Goal: Task Accomplishment & Management: Manage account settings

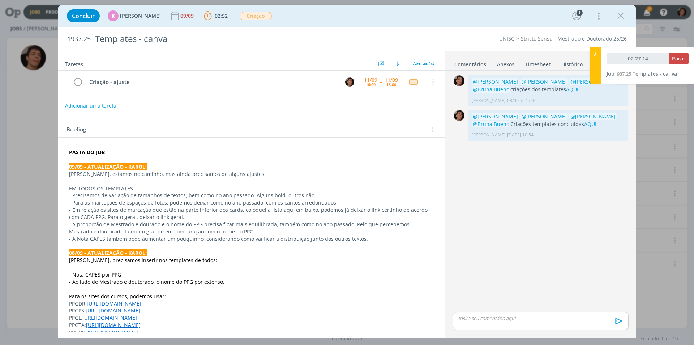
scroll to position [108, 0]
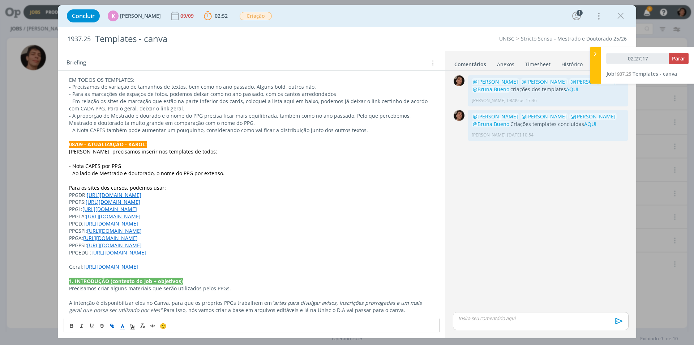
drag, startPoint x: 104, startPoint y: 217, endPoint x: 245, endPoint y: 216, distance: 140.7
click at [245, 216] on p "PPGTA: [URL][DOMAIN_NAME]" at bounding box center [251, 216] width 365 height 7
copy link "[DOMAIN_NAME][URL]"
drag, startPoint x: 106, startPoint y: 195, endPoint x: 217, endPoint y: 191, distance: 111.4
click at [217, 191] on p "PPGDR: [URL][DOMAIN_NAME]" at bounding box center [251, 194] width 365 height 7
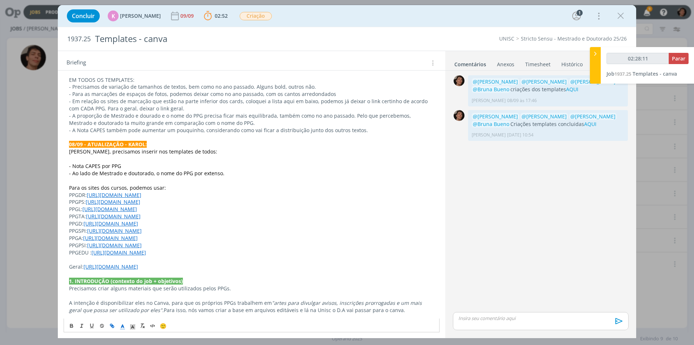
copy link "[DOMAIN_NAME][URL]"
drag, startPoint x: 105, startPoint y: 216, endPoint x: 245, endPoint y: 215, distance: 139.6
click at [245, 215] on p "PPGTA: [URL][DOMAIN_NAME]" at bounding box center [251, 216] width 365 height 7
copy link "[DOMAIN_NAME][URL]"
click at [479, 317] on p "dialog" at bounding box center [541, 318] width 164 height 7
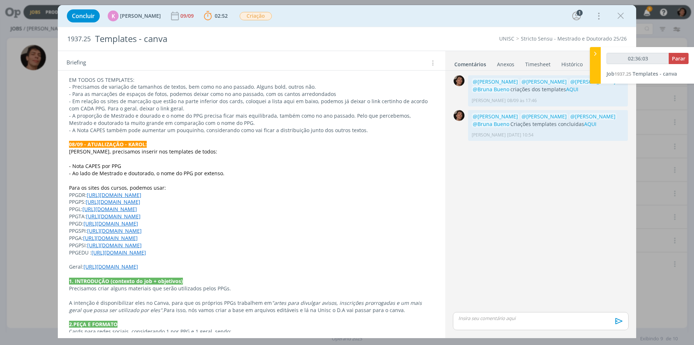
type input "02:36:04"
click at [481, 317] on span "[PERSON_NAME]" at bounding box center [497, 314] width 45 height 9
click at [532, 315] on body "Jobs Produção [GEOGRAPHIC_DATA] 9 Notificações Central de Ajuda Área de Membros…" at bounding box center [347, 172] width 694 height 345
click at [512, 302] on p "﻿ @ [PERSON_NAME] ﻿ @luiza" at bounding box center [541, 304] width 164 height 7
click at [524, 311] on span "[PERSON_NAME]" at bounding box center [538, 315] width 45 height 8
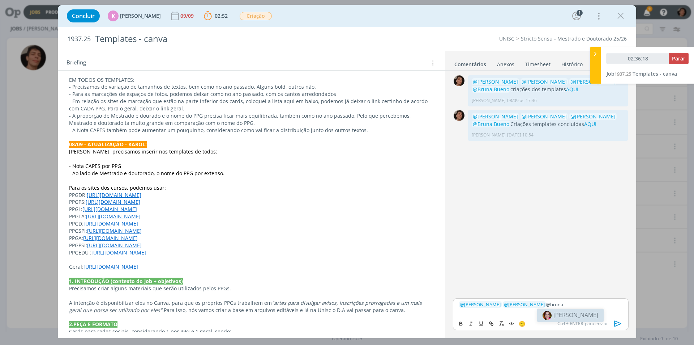
click at [564, 312] on span "[PERSON_NAME]" at bounding box center [576, 315] width 45 height 8
click at [583, 303] on p "﻿ @ [PERSON_NAME] ﻿ ﻿ @ [PERSON_NAME] ﻿ ﻿ @ [PERSON_NAME] ﻿" at bounding box center [541, 304] width 164 height 7
click at [606, 331] on span "[PERSON_NAME]" at bounding box center [612, 327] width 45 height 8
drag, startPoint x: 495, startPoint y: 312, endPoint x: 519, endPoint y: 316, distance: 24.1
click at [519, 316] on div "﻿ @ [PERSON_NAME] ﻿ ﻿ @ [PERSON_NAME] ﻿ ﻿ @ [PERSON_NAME] ﻿ ﻿ @ [PERSON_NAME] ﻿…" at bounding box center [541, 306] width 176 height 19
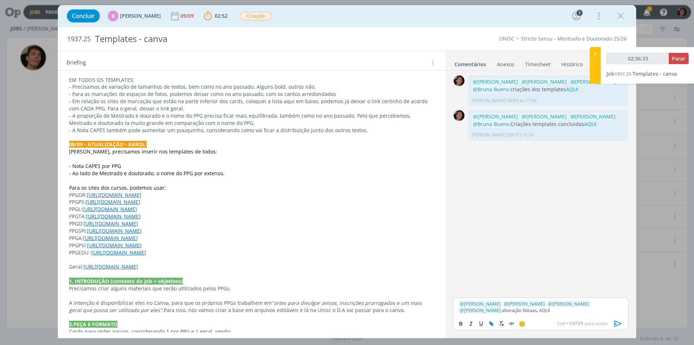
type input "02:36:34"
click at [492, 324] on icon "dialog" at bounding box center [491, 323] width 6 height 6
type input "AQUI"
type input "02:36:35"
paste input "[URL][DOMAIN_NAME]"
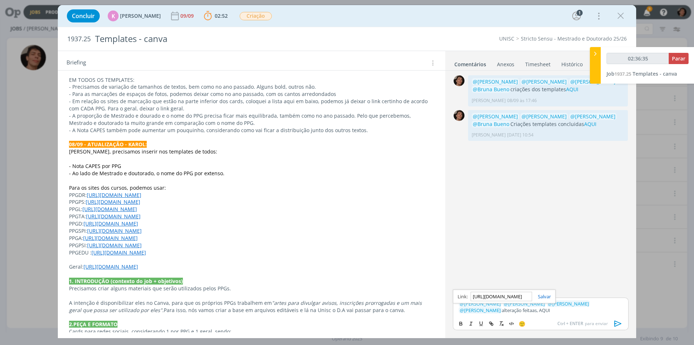
scroll to position [0, 191]
type input "[URL][DOMAIN_NAME]"
click at [545, 295] on link "dialog" at bounding box center [541, 296] width 19 height 7
click at [676, 60] on span "Parar" at bounding box center [678, 58] width 13 height 7
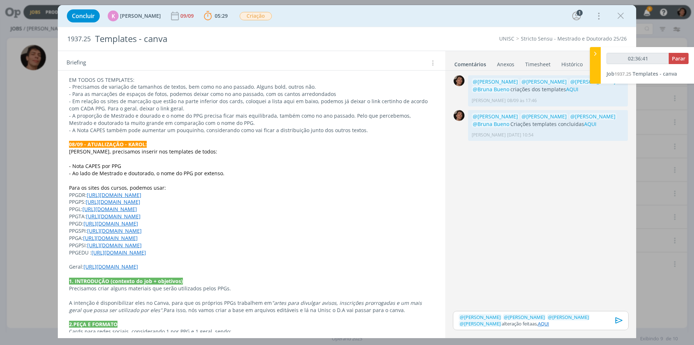
type input "02:37:00"
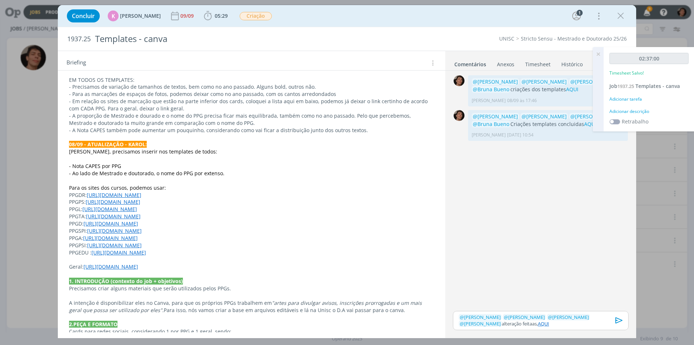
click at [633, 107] on div "02:37:00 Timesheet Salvo! Job 1937.25 Templates - canva Adicionar tarefa Adicio…" at bounding box center [649, 89] width 91 height 84
click at [636, 116] on div "02:37:00 Timesheet Salvo! Job 1937.25 Templates - canva Adicionar tarefa Adicio…" at bounding box center [649, 89] width 91 height 84
click at [637, 114] on div "Adicionar descrição" at bounding box center [649, 111] width 79 height 7
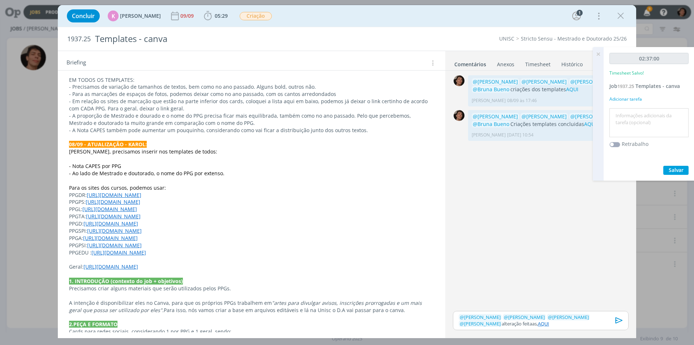
click at [632, 123] on textarea at bounding box center [649, 123] width 76 height 26
type textarea "l"
type textarea "alterações"
click at [677, 172] on span "Salvar" at bounding box center [676, 169] width 15 height 7
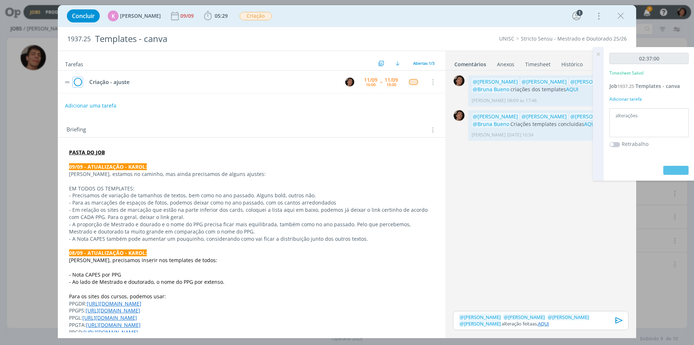
click at [78, 87] on icon "dialog" at bounding box center [78, 82] width 10 height 11
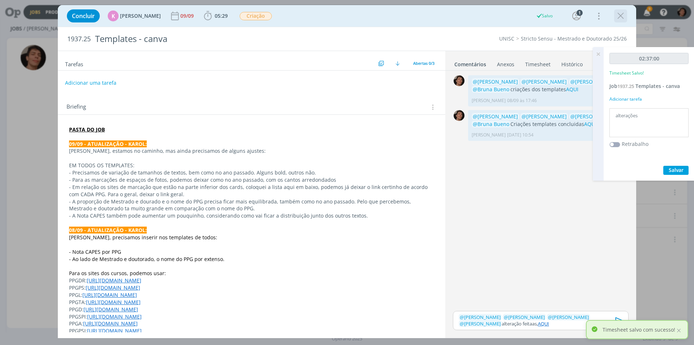
click at [620, 18] on icon "dialog" at bounding box center [620, 15] width 11 height 11
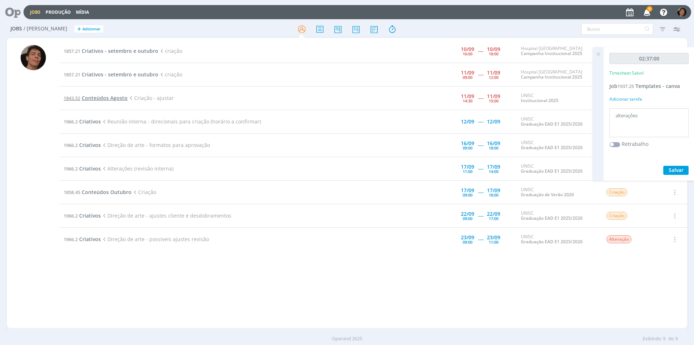
click at [89, 101] on span "Conteúdos Agosto" at bounding box center [105, 97] width 46 height 7
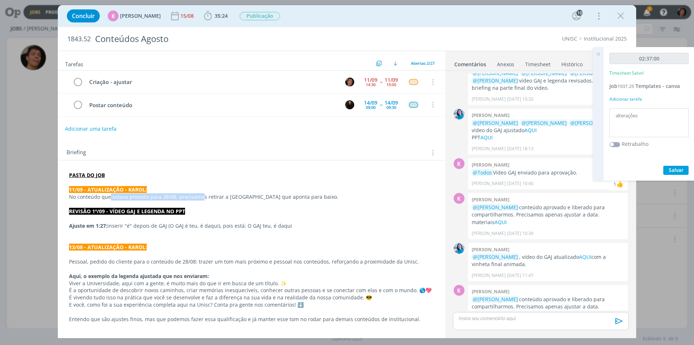
drag, startPoint x: 110, startPoint y: 198, endPoint x: 200, endPoint y: 200, distance: 90.1
click at [200, 200] on p "No conteúdo que estava previsto para 28/08, precisamos retirar a [GEOGRAPHIC_DA…" at bounding box center [251, 196] width 365 height 7
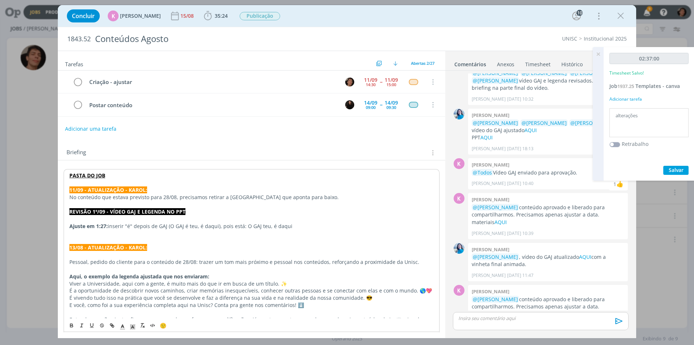
click at [216, 199] on p "No conteúdo que estava previsto para 28/08, precisamos retirar a [GEOGRAPHIC_DA…" at bounding box center [251, 196] width 364 height 7
click at [594, 53] on icon at bounding box center [598, 54] width 13 height 14
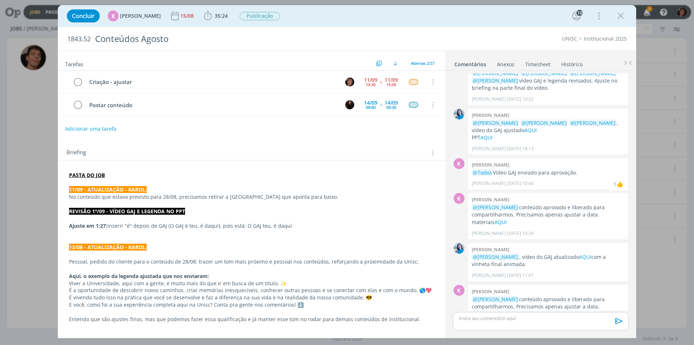
click at [47, 191] on div "Concluir K [PERSON_NAME] 15/08 35:24 Iniciar Apontar Data * [DATE] Horas * 00:0…" at bounding box center [347, 172] width 694 height 345
click at [629, 16] on div "Concluir K [PERSON_NAME] 15/08 35:24 Iniciar Apontar Data * [DATE] Horas * 00:0…" at bounding box center [347, 15] width 568 height 17
click at [622, 17] on icon "dialog" at bounding box center [620, 15] width 11 height 11
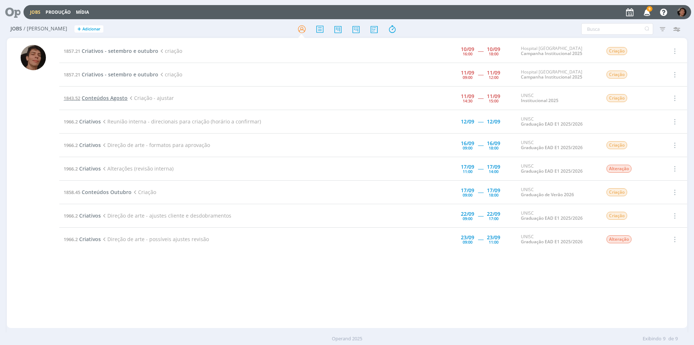
click at [119, 99] on span "Conteúdos Agosto" at bounding box center [105, 97] width 46 height 7
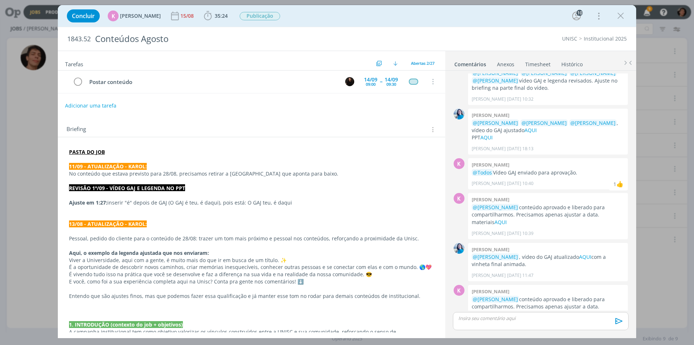
scroll to position [36, 0]
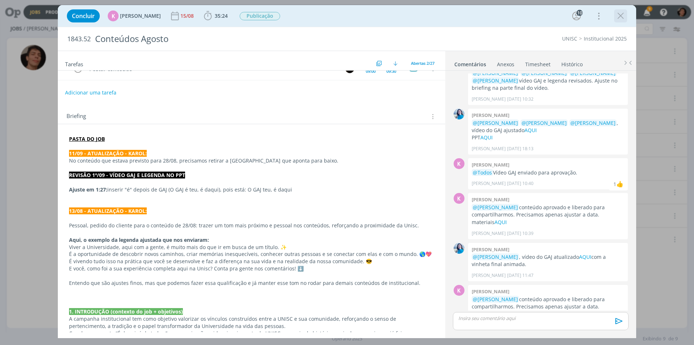
click at [623, 14] on icon "dialog" at bounding box center [620, 15] width 11 height 11
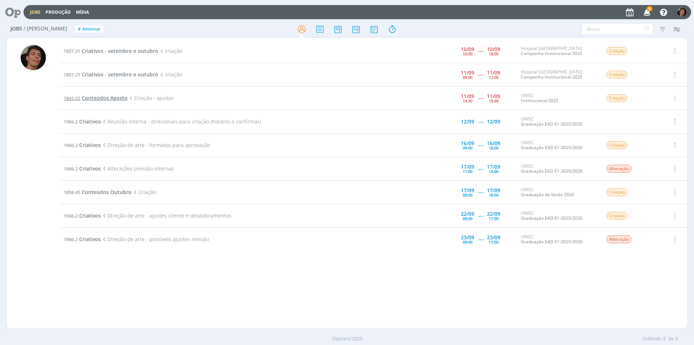
click at [110, 97] on span "Conteúdos Agosto" at bounding box center [105, 97] width 46 height 7
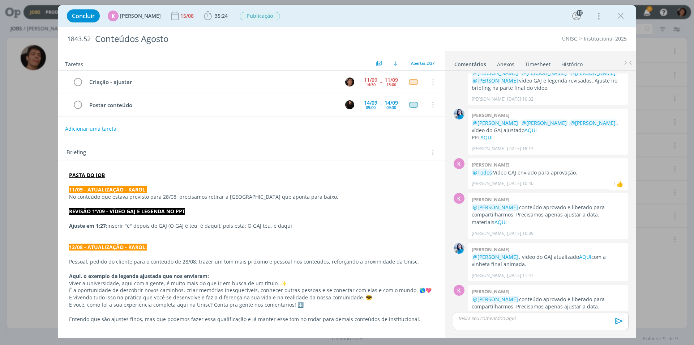
scroll to position [36, 0]
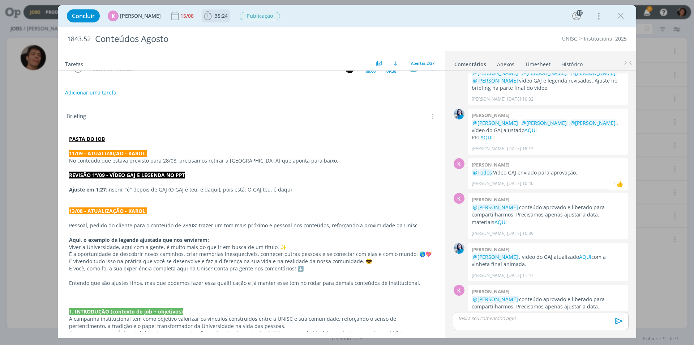
click at [217, 17] on span "35:24" at bounding box center [221, 15] width 13 height 7
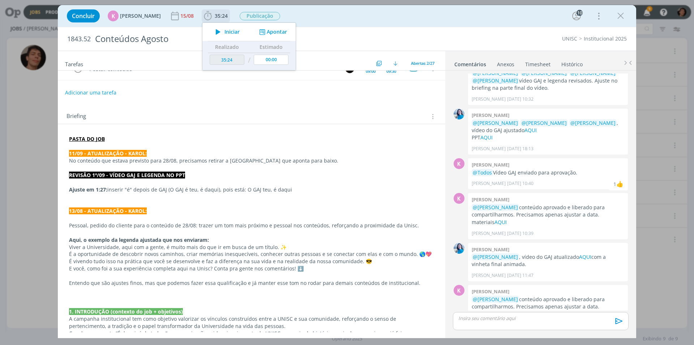
click at [219, 33] on icon "dialog" at bounding box center [218, 31] width 13 height 9
click at [214, 30] on icon "dialog" at bounding box center [218, 31] width 13 height 9
click at [213, 31] on icon "dialog" at bounding box center [218, 31] width 13 height 9
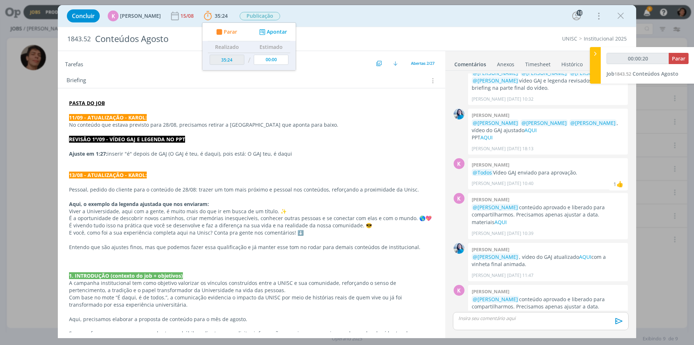
scroll to position [72, 0]
type input "00:05:18"
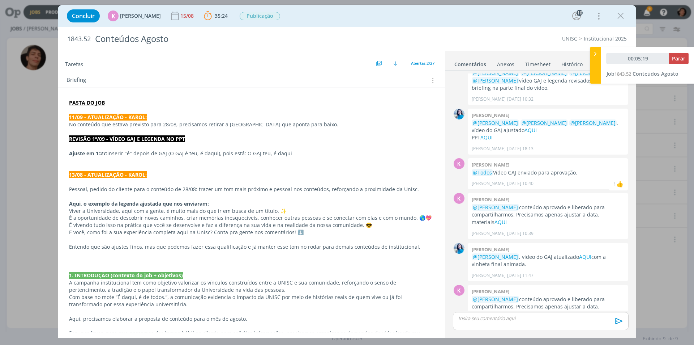
click at [156, 126] on p "No conteúdo que estava previsto para 28/08, precisamos retirar a [GEOGRAPHIC_DA…" at bounding box center [251, 124] width 365 height 7
drag, startPoint x: 176, startPoint y: 123, endPoint x: 185, endPoint y: 123, distance: 9.8
click at [182, 123] on p "No conteúdo que estava previsto para 28/08, precisamos retirar a [GEOGRAPHIC_DA…" at bounding box center [251, 124] width 364 height 7
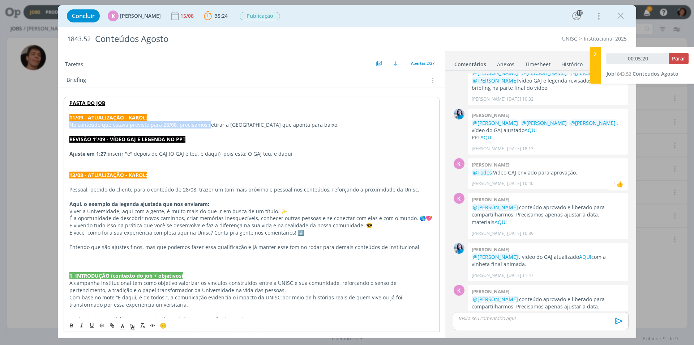
drag, startPoint x: 229, startPoint y: 122, endPoint x: 277, endPoint y: 116, distance: 48.5
click at [300, 119] on p "11/09 - ATUALIZAÇÃO - KAROL:" at bounding box center [251, 117] width 364 height 7
click at [108, 142] on strong "REVISÃO 1º/09 - VÍDEO GAJ E LEGENDA NO PPT" at bounding box center [127, 139] width 116 height 7
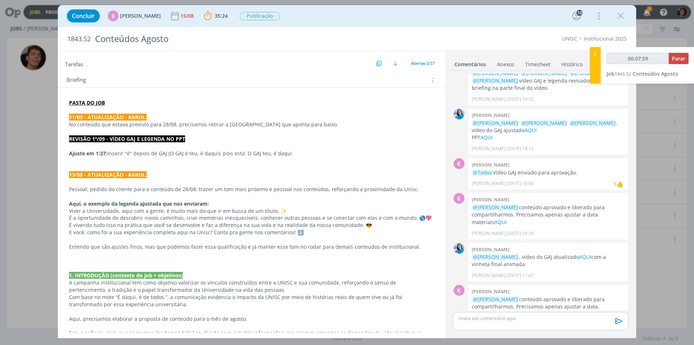
click at [486, 323] on div "dialog" at bounding box center [541, 321] width 176 height 18
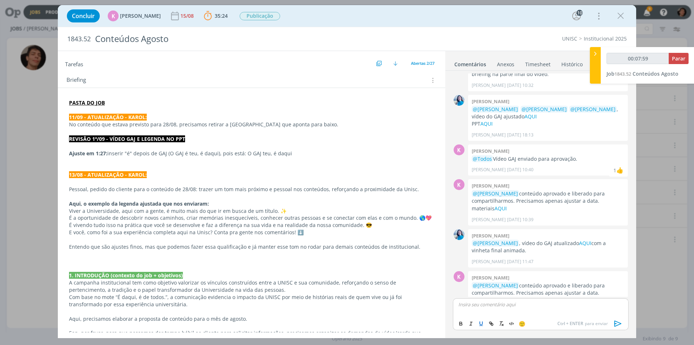
type input "00:08:00"
click at [490, 315] on span "[PERSON_NAME]" at bounding box center [497, 314] width 45 height 9
click at [535, 325] on span "[PERSON_NAME]" at bounding box center [538, 327] width 45 height 8
click at [569, 312] on span "[PERSON_NAME]" at bounding box center [580, 315] width 45 height 8
click at [589, 304] on p "﻿ @ [PERSON_NAME] ﻿ ﻿ @ [PERSON_NAME] ﻿ ﻿ @ [PERSON_NAME] ﻿" at bounding box center [541, 304] width 164 height 7
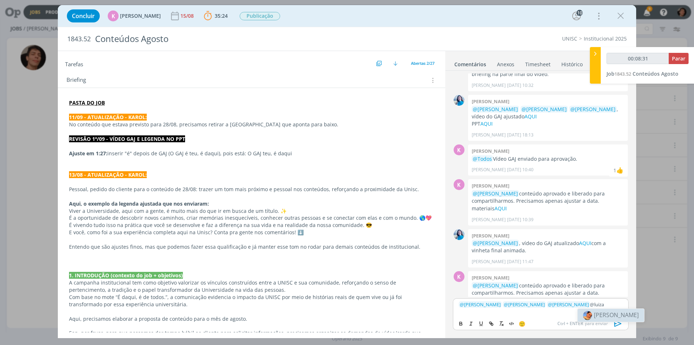
click at [604, 310] on li "[PERSON_NAME]" at bounding box center [611, 314] width 67 height 13
type input "00:08:40"
drag, startPoint x: 492, startPoint y: 310, endPoint x: 505, endPoint y: 312, distance: 13.6
click at [506, 311] on p "﻿ @ [PERSON_NAME] ﻿ ﻿ @ [PERSON_NAME] ﻿ ﻿ @ [PERSON_NAME] ﻿ ﻿ @ [PERSON_NAME] ﻿…" at bounding box center [541, 306] width 164 height 13
click at [491, 321] on icon "dialog" at bounding box center [490, 322] width 2 height 2
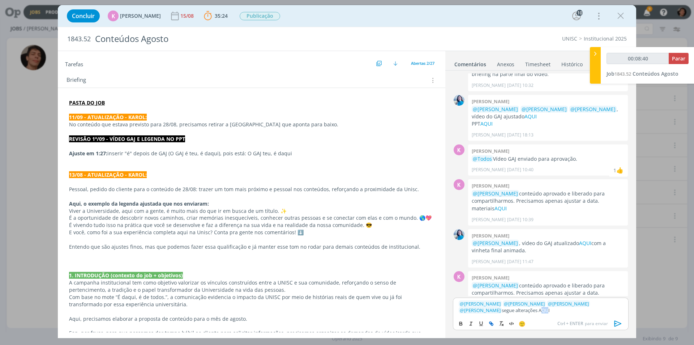
type input "AQUI"
type input "00:08:42"
paste input "[URL][DOMAIN_NAME]"
type input "[URL][DOMAIN_NAME]"
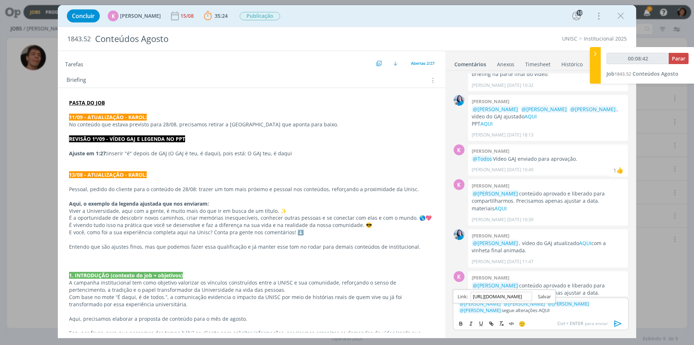
click at [541, 296] on link "dialog" at bounding box center [541, 296] width 19 height 7
click at [618, 323] on icon "dialog" at bounding box center [618, 323] width 11 height 11
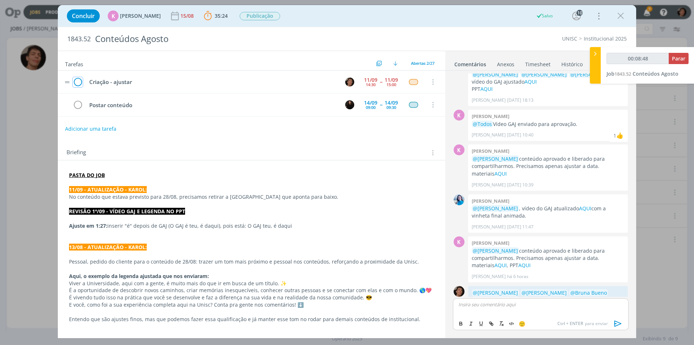
click at [77, 81] on icon "dialog" at bounding box center [78, 82] width 10 height 11
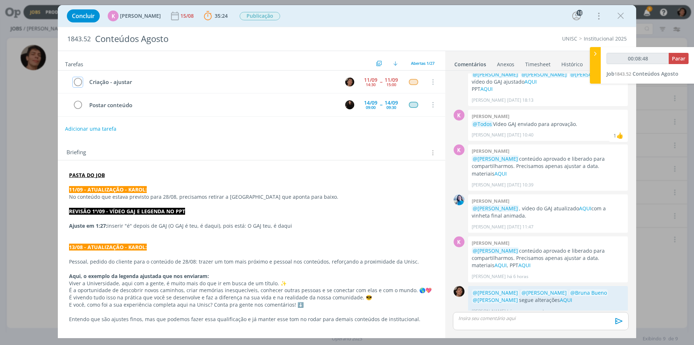
scroll to position [795, 0]
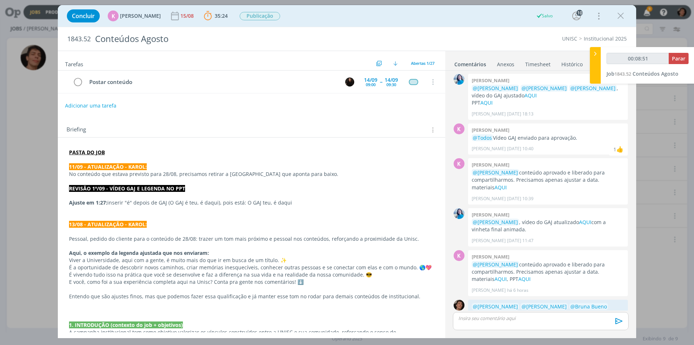
click at [255, 206] on p "Ajuste em 1:27: inserir "é" depois de GAJ (O GAJ é teu, é daqui), pois está: O …" at bounding box center [251, 202] width 365 height 7
click at [325, 199] on p "dialog" at bounding box center [251, 195] width 365 height 7
type input "00:09:05"
click at [682, 59] on span "Parar" at bounding box center [678, 58] width 13 height 7
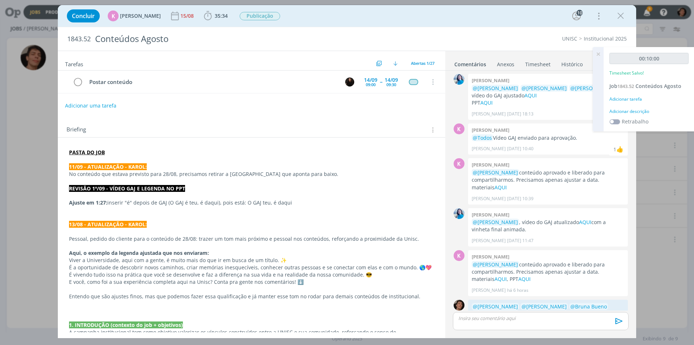
click at [635, 112] on div "Adicionar descrição" at bounding box center [649, 111] width 79 height 7
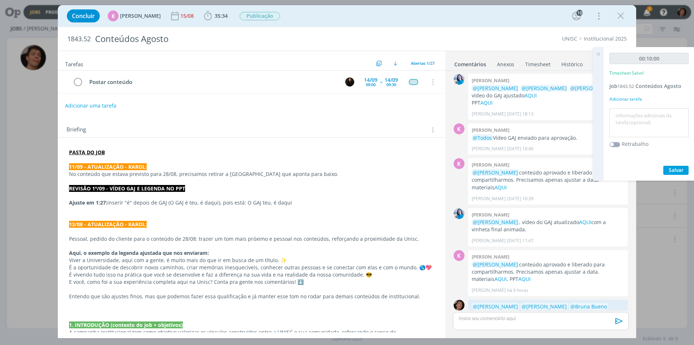
click at [625, 115] on textarea at bounding box center [649, 123] width 76 height 26
type textarea "alterações"
click at [674, 171] on span "Salvar" at bounding box center [676, 169] width 15 height 7
click at [622, 15] on icon "dialog" at bounding box center [620, 15] width 11 height 11
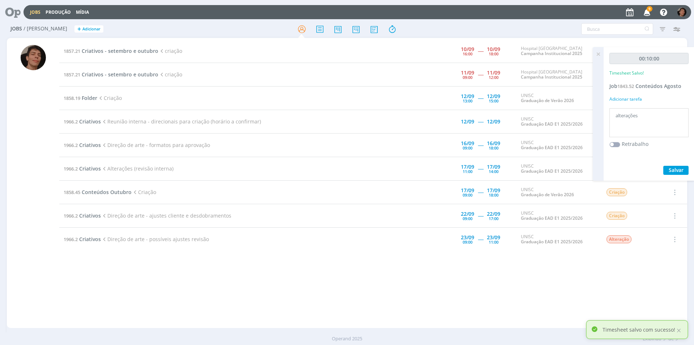
drag, startPoint x: 597, startPoint y: 54, endPoint x: 596, endPoint y: 57, distance: 3.8
click at [597, 54] on icon at bounding box center [598, 54] width 13 height 14
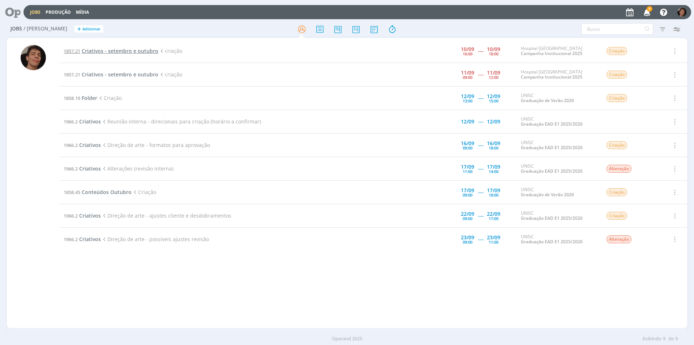
click at [133, 52] on span "Criativos - setembro e outubro" at bounding box center [120, 50] width 77 height 7
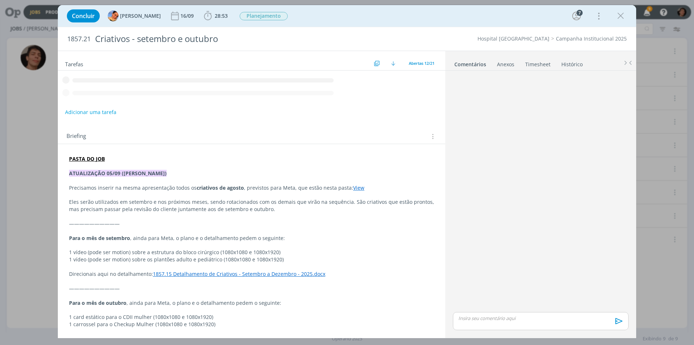
click at [498, 318] on p "dialog" at bounding box center [541, 318] width 164 height 7
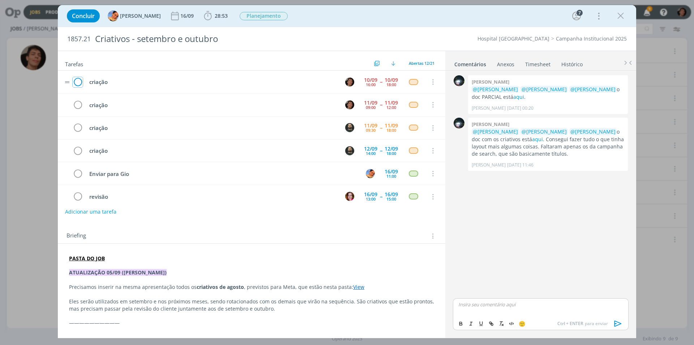
click at [79, 82] on icon "dialog" at bounding box center [78, 82] width 10 height 11
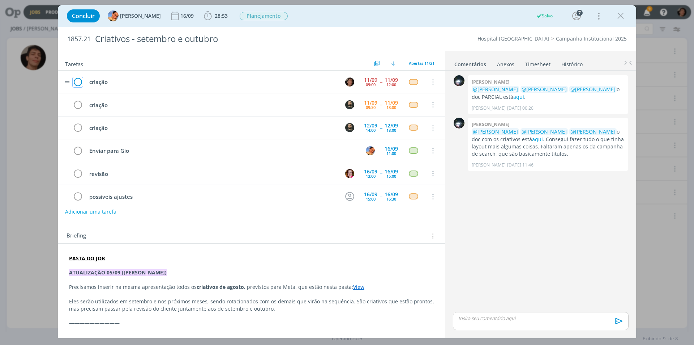
click at [80, 82] on icon "dialog" at bounding box center [78, 82] width 10 height 11
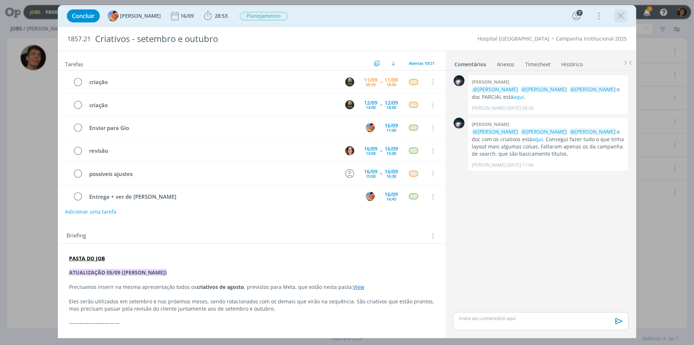
click at [622, 14] on icon "dialog" at bounding box center [620, 15] width 11 height 11
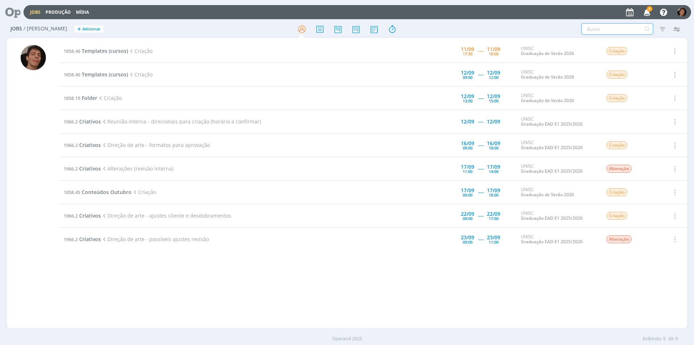
click at [603, 30] on input "text" at bounding box center [617, 29] width 72 height 12
click at [112, 51] on span "Templates (cursos)" at bounding box center [105, 50] width 46 height 7
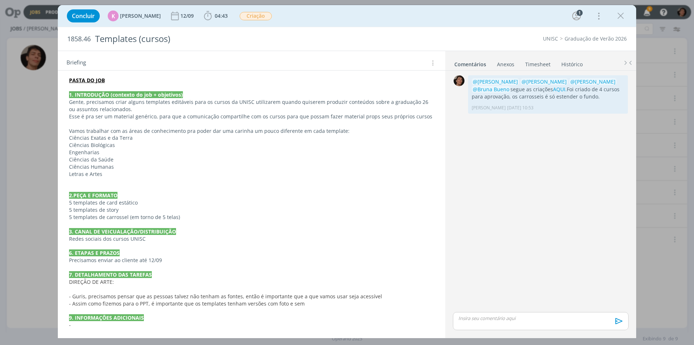
scroll to position [97, 0]
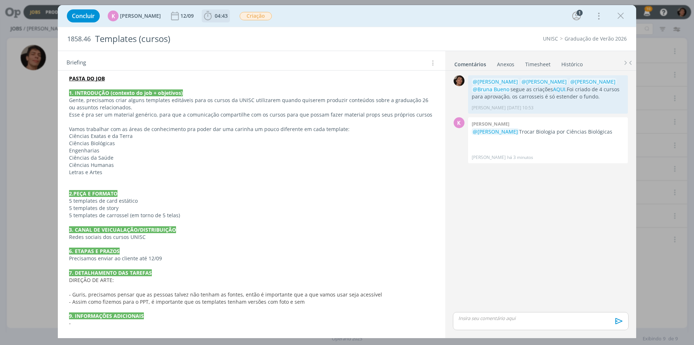
drag, startPoint x: 224, startPoint y: 22, endPoint x: 219, endPoint y: 17, distance: 6.9
click at [224, 22] on span "04:43 Iniciar Apontar Data * [DATE] Horas * 00:00 Tarefa Selecione a tarefa Des…" at bounding box center [216, 15] width 28 height 13
click at [215, 16] on span "04:43" at bounding box center [221, 15] width 13 height 7
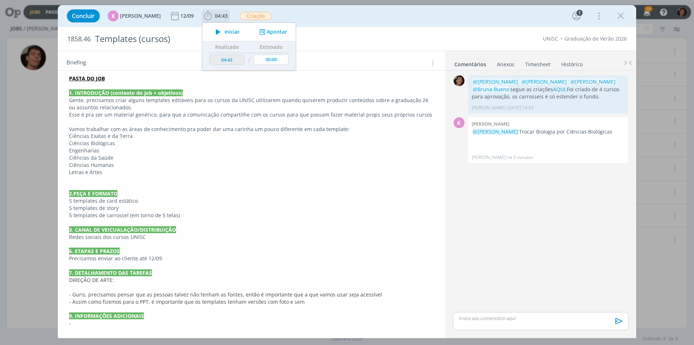
click at [225, 29] on span "Iniciar" at bounding box center [232, 31] width 15 height 5
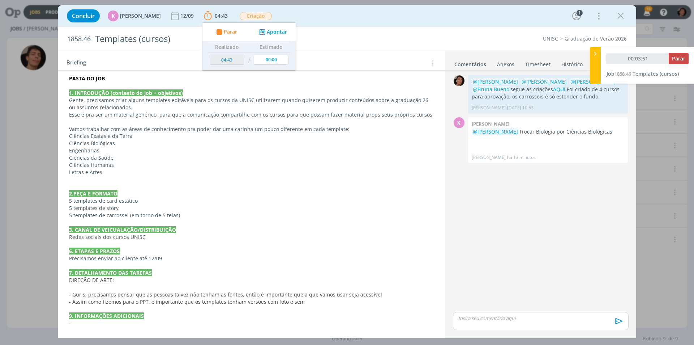
click at [613, 19] on div "Concluir K [PERSON_NAME] [DATE] 04:43 Parar Apontar Data * [DATE] Horas * 00:00…" at bounding box center [347, 15] width 568 height 17
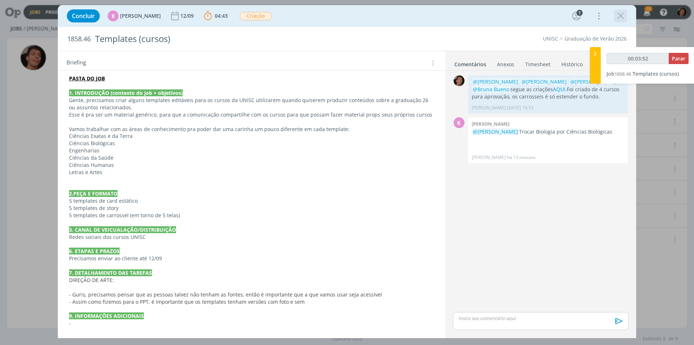
click at [618, 17] on icon "dialog" at bounding box center [620, 15] width 11 height 11
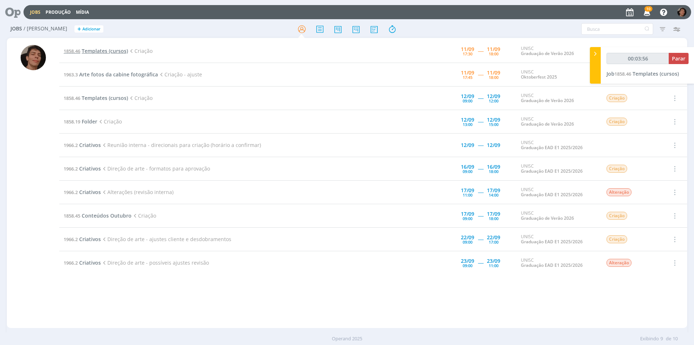
click at [123, 51] on span "Templates (cursos)" at bounding box center [105, 50] width 46 height 7
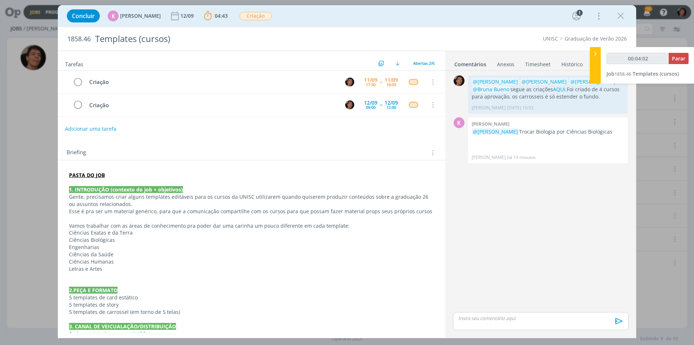
drag, startPoint x: 621, startPoint y: 14, endPoint x: 189, endPoint y: 76, distance: 436.7
click at [621, 15] on icon "dialog" at bounding box center [620, 15] width 11 height 11
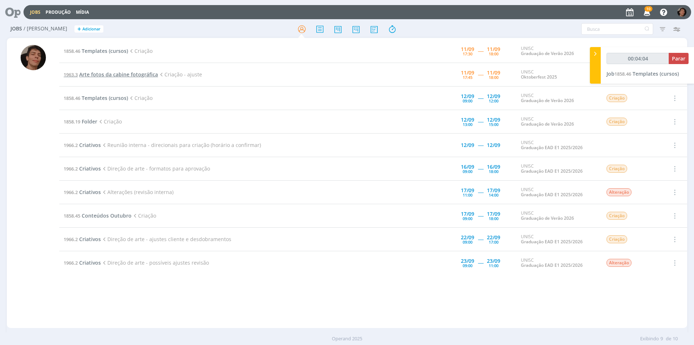
click at [105, 75] on span "Arte fotos da cabine fotográfica" at bounding box center [118, 74] width 79 height 7
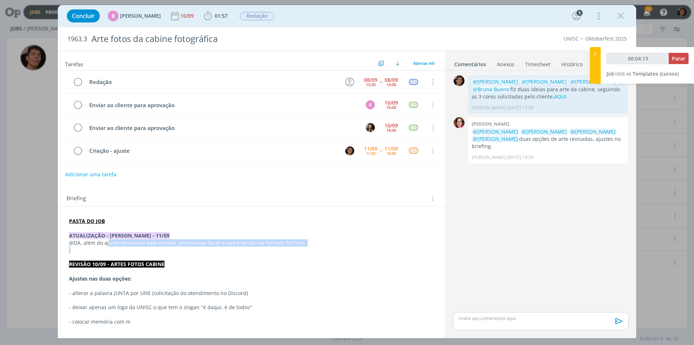
drag, startPoint x: 107, startPoint y: 243, endPoint x: 306, endPoint y: 242, distance: 198.5
click at [300, 245] on p "@DA, além do ajuste sinalizado pela revisão, precisamos fazer a outra versão no…" at bounding box center [251, 242] width 365 height 7
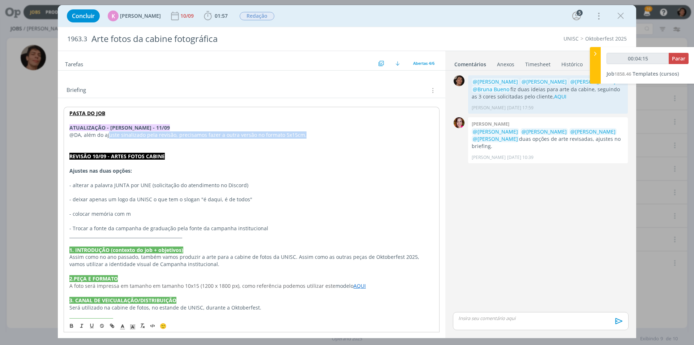
scroll to position [108, 0]
click at [161, 188] on p "dialog" at bounding box center [251, 191] width 364 height 7
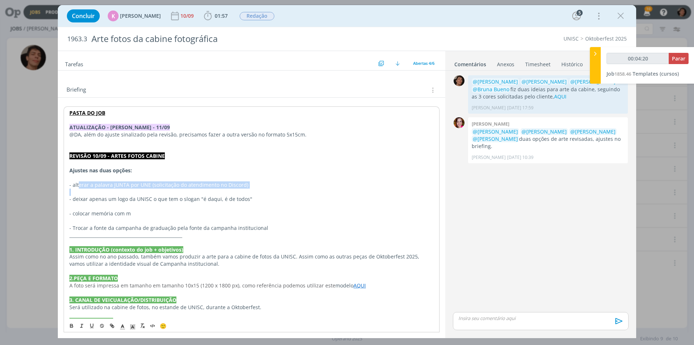
drag, startPoint x: 78, startPoint y: 181, endPoint x: 283, endPoint y: 195, distance: 205.1
click at [283, 195] on div "PASTA DO JOB ATUALIZAÇÃO - [PERSON_NAME] - 11/09 @DA, além do ajuste sinalizado…" at bounding box center [252, 274] width 376 height 336
click at [283, 195] on p "dialog" at bounding box center [251, 191] width 364 height 7
click at [681, 60] on span "Parar" at bounding box center [678, 58] width 13 height 7
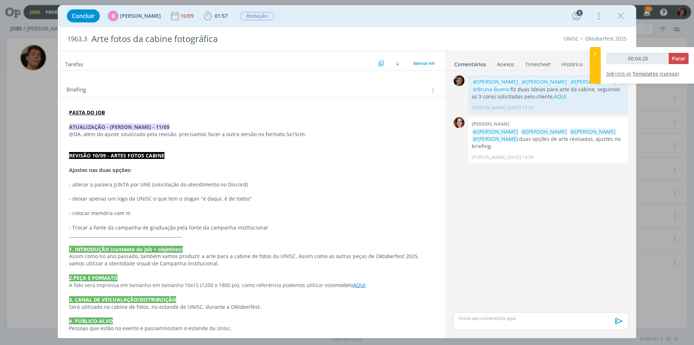
type input "00:05:00"
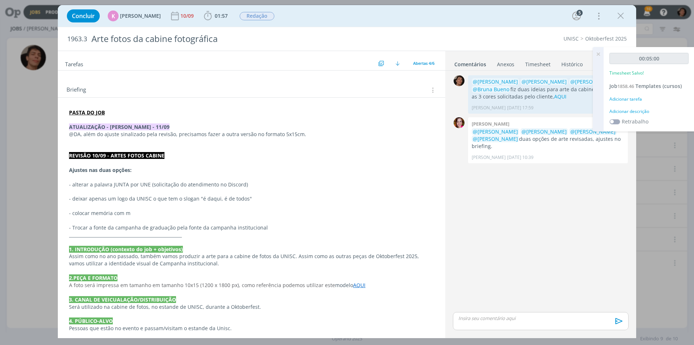
click at [632, 110] on div "Adicionar descrição" at bounding box center [649, 111] width 79 height 7
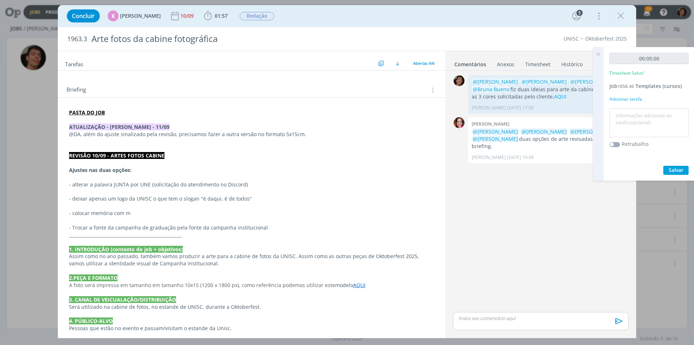
click at [628, 115] on textarea at bounding box center [649, 123] width 76 height 26
type textarea "criação"
click at [680, 174] on button "Salvar" at bounding box center [675, 170] width 25 height 9
click at [209, 20] on icon "dialog" at bounding box center [207, 15] width 11 height 11
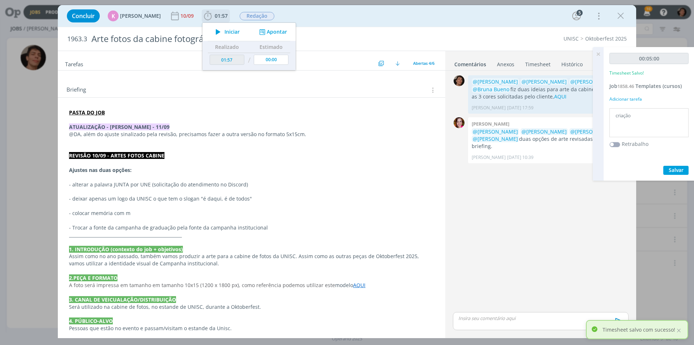
click at [213, 34] on icon "dialog" at bounding box center [218, 31] width 13 height 9
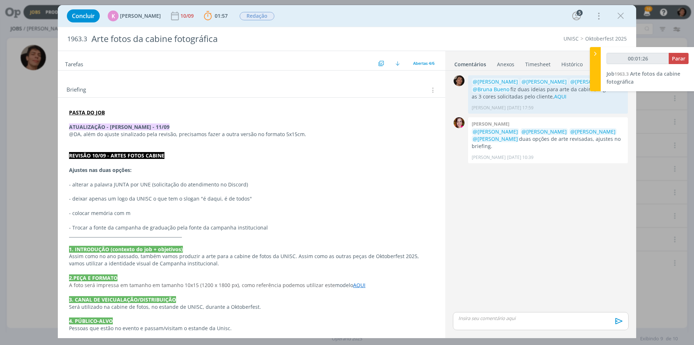
click at [201, 183] on p "- alterar a palavra JUNTA por UNE (solicitação do atendimento no Discord)" at bounding box center [251, 184] width 365 height 7
click at [243, 185] on p "- alterar a palavra JUNTA por UNE (solicitação do atendimento no Discord)" at bounding box center [251, 184] width 364 height 7
drag, startPoint x: 95, startPoint y: 201, endPoint x: 252, endPoint y: 200, distance: 156.2
click at [252, 200] on p "- deixar apenas um logo da UNISC o que tem o slogan "é daqui, é de todos"" at bounding box center [251, 198] width 364 height 7
click at [129, 213] on p "- colocar memória com m" at bounding box center [251, 213] width 364 height 7
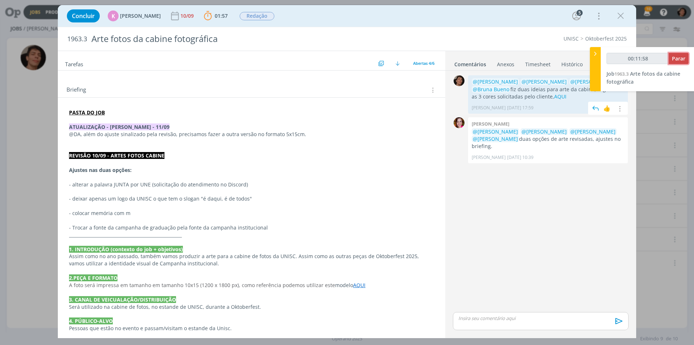
click at [680, 57] on span "Parar" at bounding box center [678, 58] width 13 height 7
type input "00:12:00"
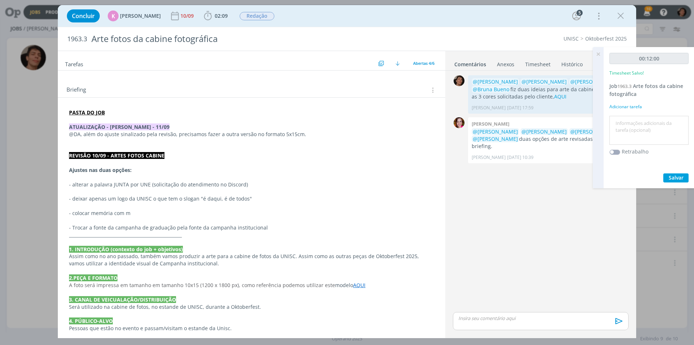
click at [625, 122] on textarea at bounding box center [649, 131] width 76 height 26
type textarea "alteração"
click at [674, 175] on span "Salvar" at bounding box center [676, 177] width 15 height 7
click at [496, 321] on p "dialog" at bounding box center [541, 318] width 164 height 7
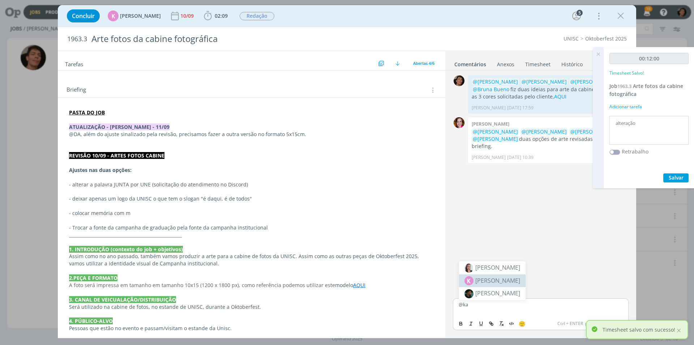
click at [501, 279] on span "[PERSON_NAME]" at bounding box center [497, 280] width 45 height 9
click at [515, 307] on p "﻿ @ [PERSON_NAME] ﻿" at bounding box center [541, 304] width 164 height 7
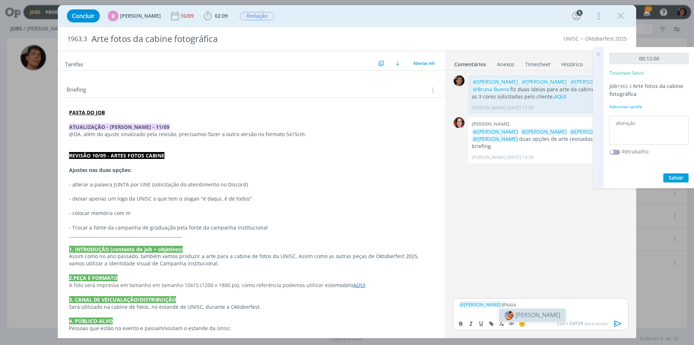
click at [531, 311] on span "[PERSON_NAME]" at bounding box center [538, 315] width 45 height 8
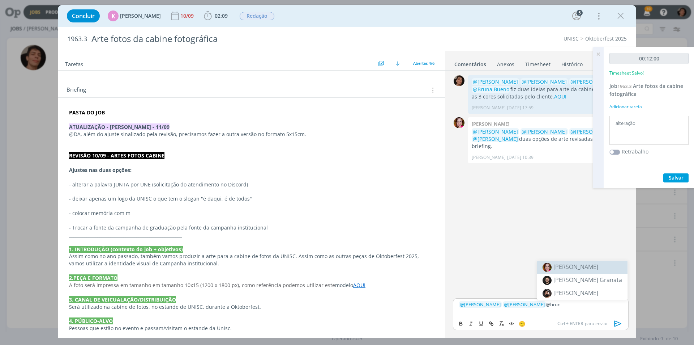
click at [579, 268] on span "[PERSON_NAME]" at bounding box center [576, 266] width 45 height 8
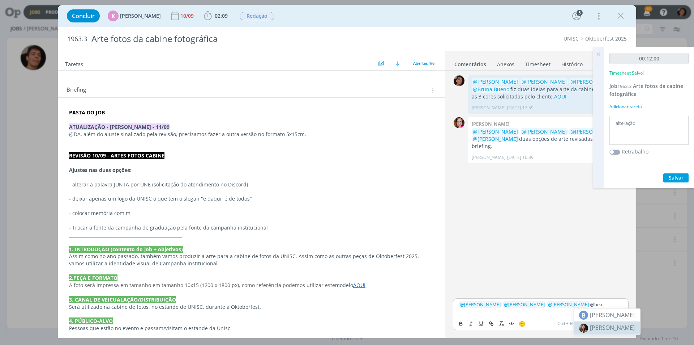
click at [618, 327] on body "Jobs Produção [GEOGRAPHIC_DATA] 10 Notificações Central de Ajuda Área de Membro…" at bounding box center [347, 172] width 694 height 345
click at [588, 307] on p "﻿ @ [PERSON_NAME] ﻿ ﻿ @ [PERSON_NAME] ﻿ ﻿ @ Bruna Bueno ﻿ @bea" at bounding box center [541, 304] width 164 height 7
click at [614, 325] on span "[PERSON_NAME]" at bounding box center [612, 327] width 45 height 8
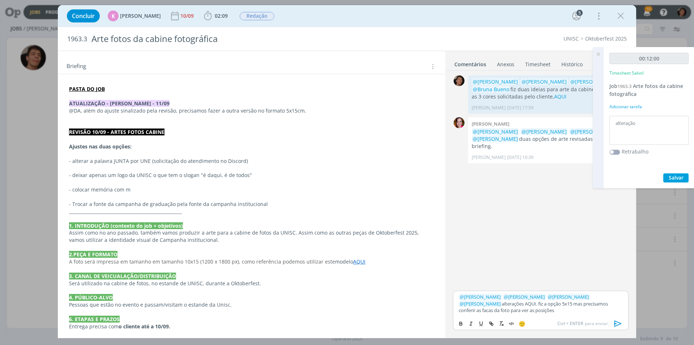
scroll to position [145, 0]
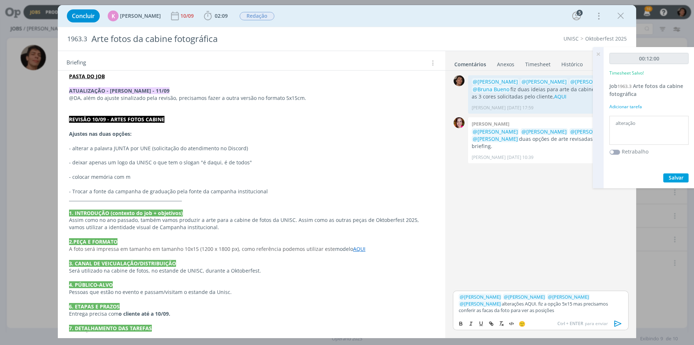
click at [517, 313] on div "﻿ @ [PERSON_NAME] ﻿ ﻿ @ [PERSON_NAME] ﻿ ﻿ @ [PERSON_NAME] ﻿ ﻿ @ [PERSON_NAME] ﻿…" at bounding box center [541, 302] width 176 height 25
click at [617, 324] on icon "dialog" at bounding box center [618, 323] width 11 height 11
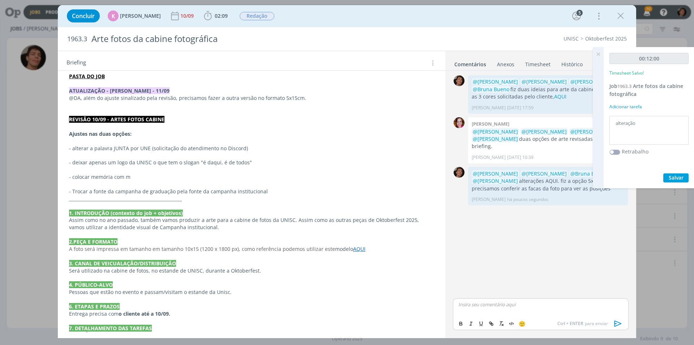
click at [502, 308] on div "dialog" at bounding box center [541, 307] width 176 height 18
drag, startPoint x: 676, startPoint y: 178, endPoint x: 391, endPoint y: 104, distance: 294.9
click at [669, 175] on span "Salvar" at bounding box center [676, 177] width 15 height 7
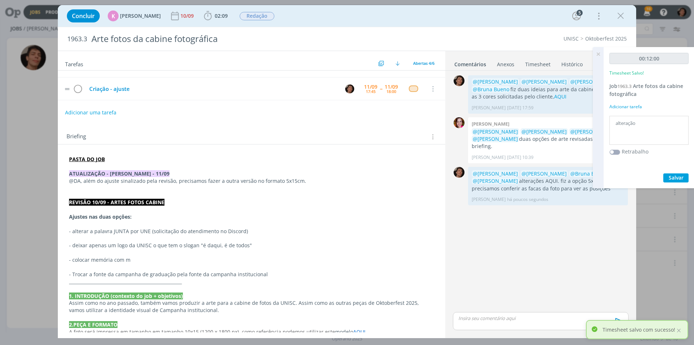
scroll to position [0, 0]
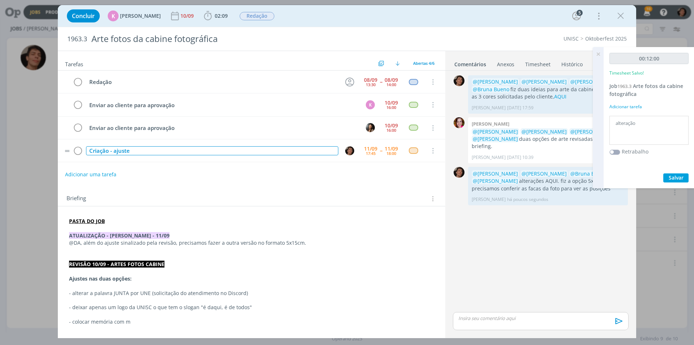
click at [89, 149] on div "Criação - ajuste" at bounding box center [212, 150] width 252 height 9
drag, startPoint x: 77, startPoint y: 148, endPoint x: 268, endPoint y: 153, distance: 190.6
click at [77, 149] on icon "dialog" at bounding box center [78, 150] width 10 height 11
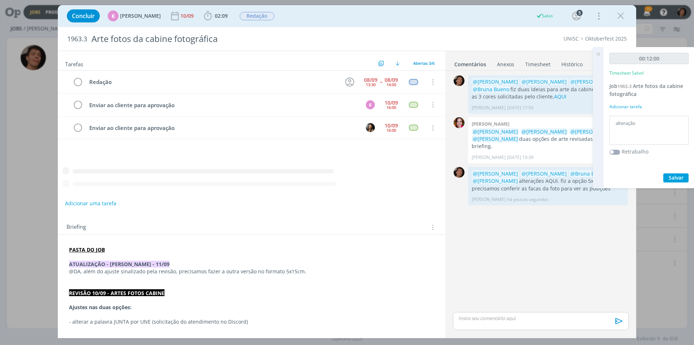
click at [622, 12] on icon "dialog" at bounding box center [620, 15] width 11 height 11
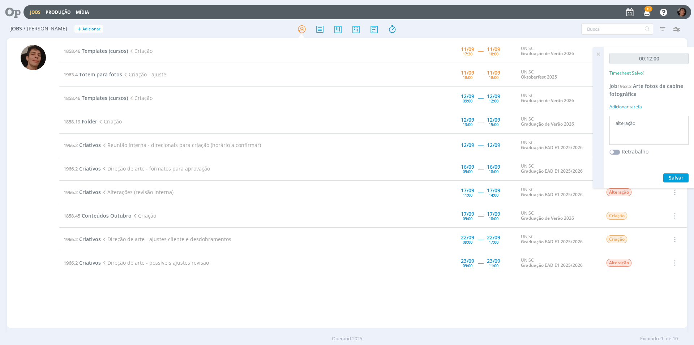
click at [101, 76] on span "Totem para fotos" at bounding box center [100, 74] width 43 height 7
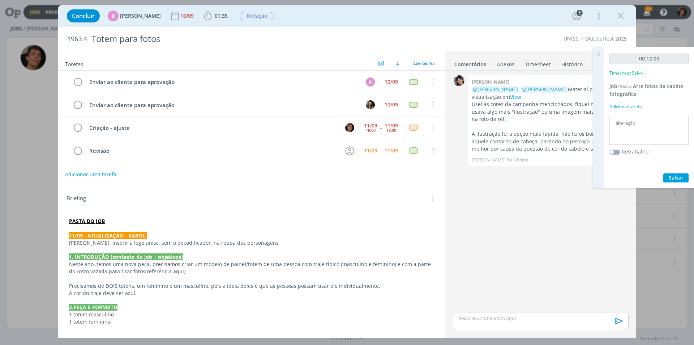
click at [473, 319] on p "dialog" at bounding box center [541, 318] width 164 height 7
click at [483, 311] on span "[PERSON_NAME]" at bounding box center [497, 314] width 45 height 9
click at [521, 312] on span "[PERSON_NAME]" at bounding box center [538, 315] width 45 height 8
click at [570, 313] on span "[PERSON_NAME]" at bounding box center [574, 315] width 45 height 8
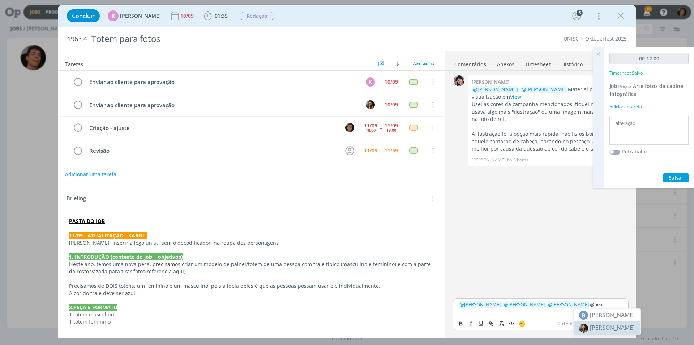
click at [619, 327] on span "[PERSON_NAME]" at bounding box center [612, 327] width 45 height 8
click at [674, 180] on span "Salvar" at bounding box center [676, 177] width 15 height 7
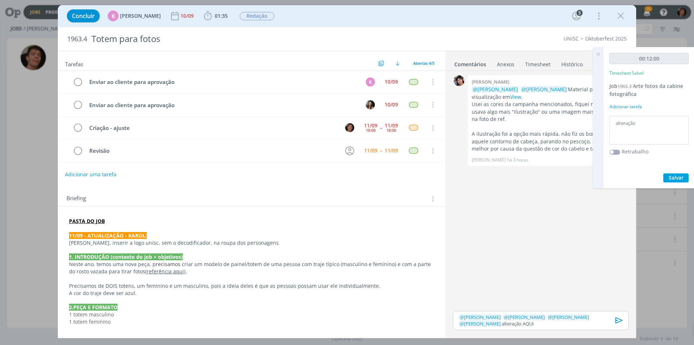
click at [497, 323] on p "﻿ @ [PERSON_NAME] ﻿ ﻿ @ Bruna Bueno ﻿ ﻿ @ [PERSON_NAME] ﻿ ﻿ @ [PERSON_NAME] ﻿ a…" at bounding box center [541, 319] width 164 height 13
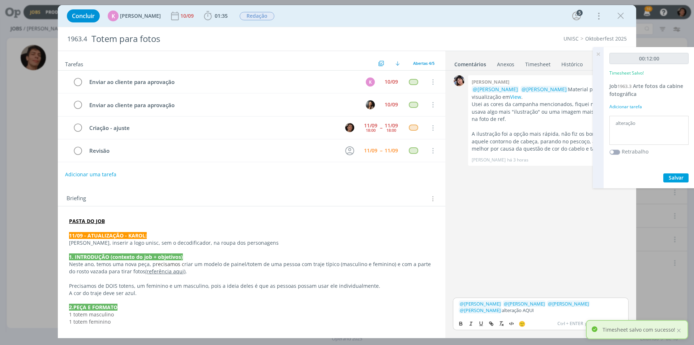
drag, startPoint x: 491, startPoint y: 312, endPoint x: 476, endPoint y: 308, distance: 15.3
click at [476, 308] on p "﻿ @ [PERSON_NAME] ﻿ ﻿ @ Bruna Bueno ﻿ ﻿ @ [PERSON_NAME] ﻿ ﻿ @ [PERSON_NAME] ﻿ a…" at bounding box center [541, 306] width 164 height 13
click at [495, 321] on button "dialog" at bounding box center [492, 323] width 10 height 9
paste input "[URL][DOMAIN_NAME]"
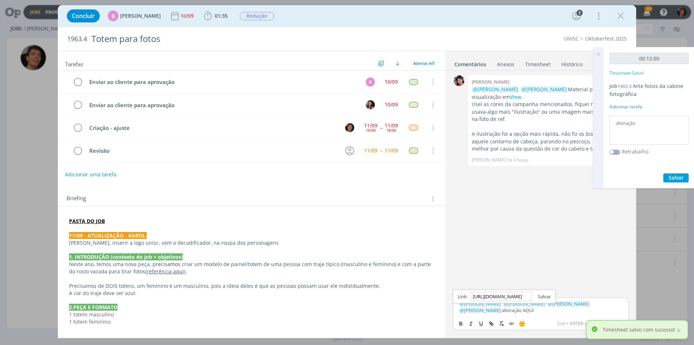
type input "[URL][DOMAIN_NAME]"
click at [543, 294] on link "dialog" at bounding box center [541, 296] width 19 height 7
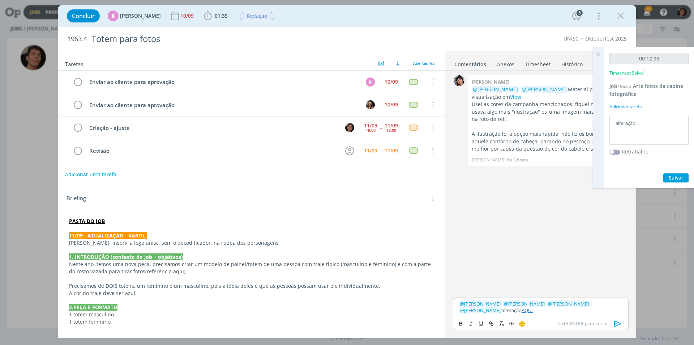
click at [620, 319] on icon "dialog" at bounding box center [618, 323] width 11 height 11
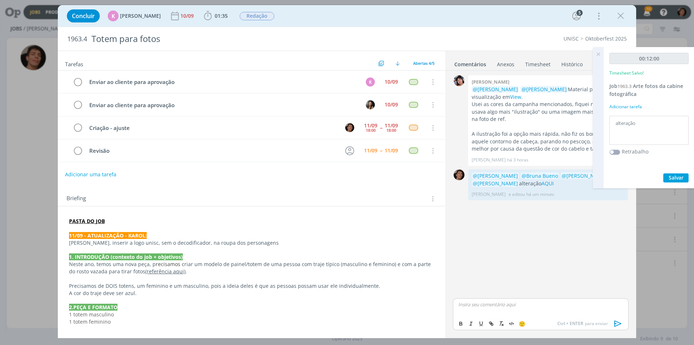
click at [537, 65] on link "Timesheet" at bounding box center [538, 62] width 26 height 10
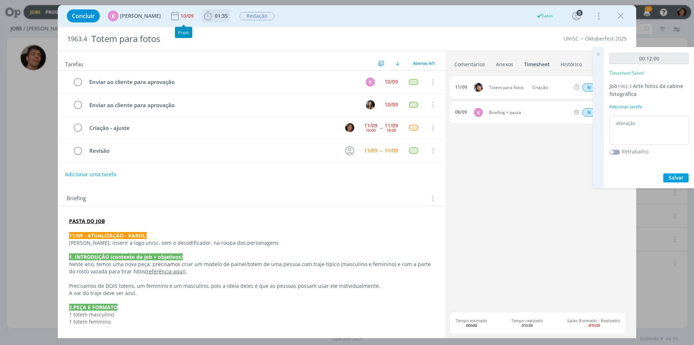
click at [214, 22] on span "01:35 Iniciar Apontar Data * [DATE] Horas * 00:00 Tarefa Selecione a tarefa Des…" at bounding box center [216, 15] width 28 height 13
click at [222, 22] on div "Concluir K [PERSON_NAME] [DATE] 01:35 Iniciar Apontar Data * [DATE] Horas * 00:…" at bounding box center [347, 15] width 568 height 17
click at [217, 16] on span "01:35" at bounding box center [221, 15] width 13 height 7
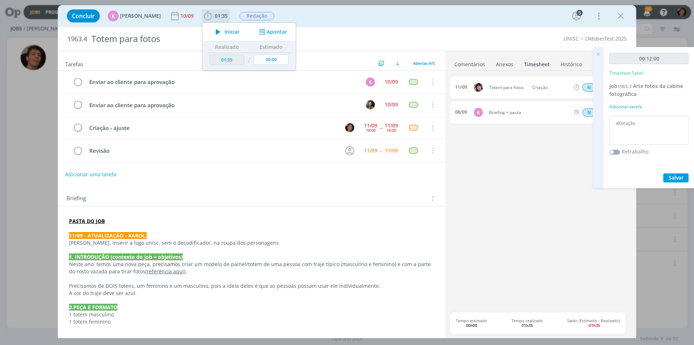
click at [258, 34] on icon "dialog" at bounding box center [262, 32] width 9 height 7
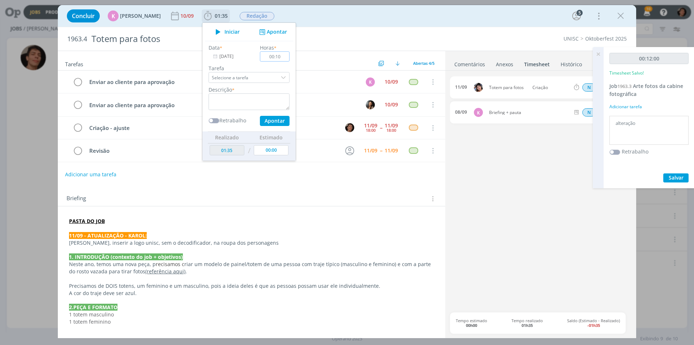
type input "00:10"
click at [243, 91] on div "Descrição *" at bounding box center [249, 98] width 88 height 24
click at [241, 94] on textarea "dialog" at bounding box center [249, 101] width 81 height 17
type textarea "ALTERAÇÃO"
click at [279, 123] on button "Apontar" at bounding box center [275, 121] width 30 height 10
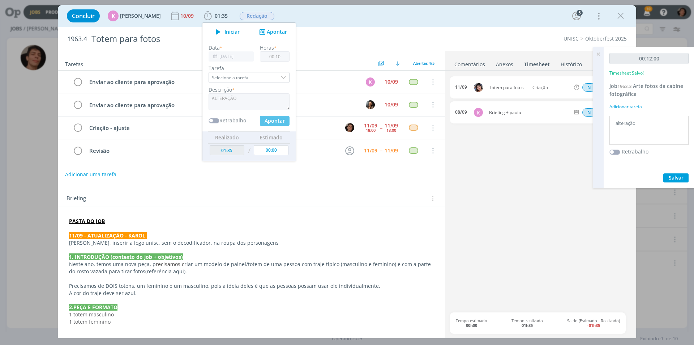
type input "01:45"
type input "00:00"
click at [519, 186] on div "11/09 ALTERAÇÃO N 00:10 Excluir Editar 11/09 Totem para fotos Criação N 01:05 E…" at bounding box center [541, 194] width 182 height 236
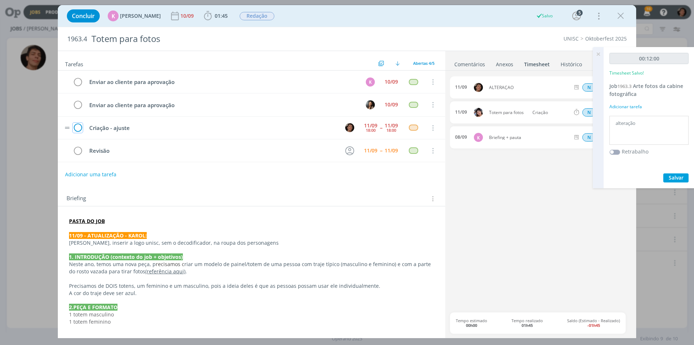
click at [74, 130] on icon "dialog" at bounding box center [78, 128] width 10 height 11
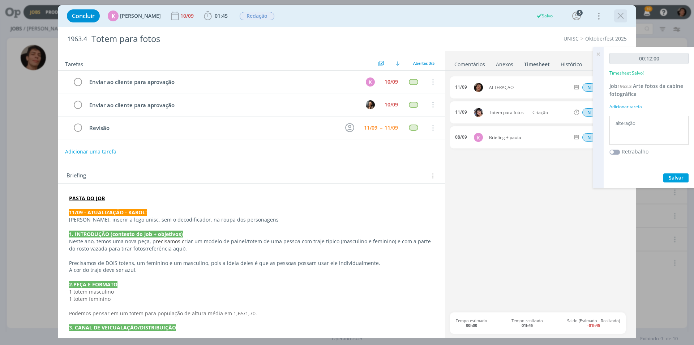
click at [621, 20] on icon "dialog" at bounding box center [620, 15] width 11 height 11
click at [618, 16] on div at bounding box center [347, 172] width 694 height 345
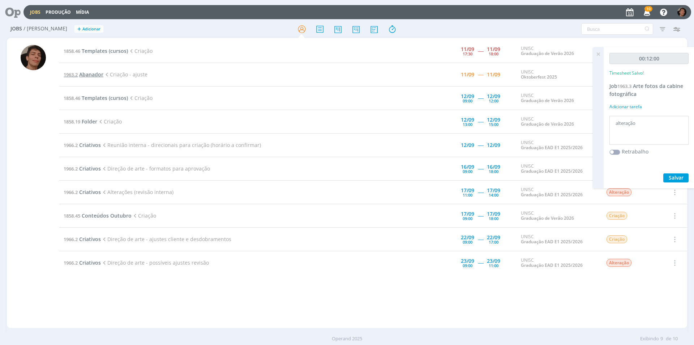
click at [93, 74] on span "Abanador" at bounding box center [91, 74] width 24 height 7
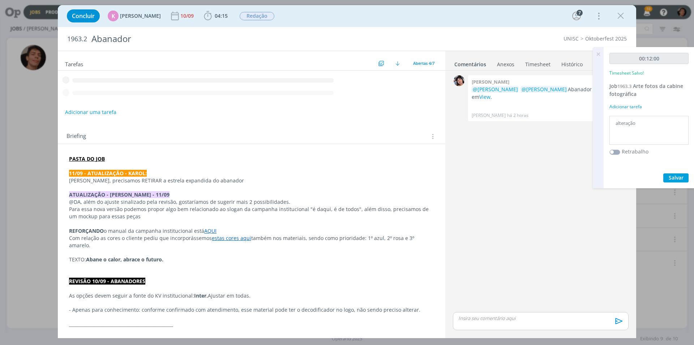
click at [497, 319] on p "dialog" at bounding box center [541, 318] width 164 height 7
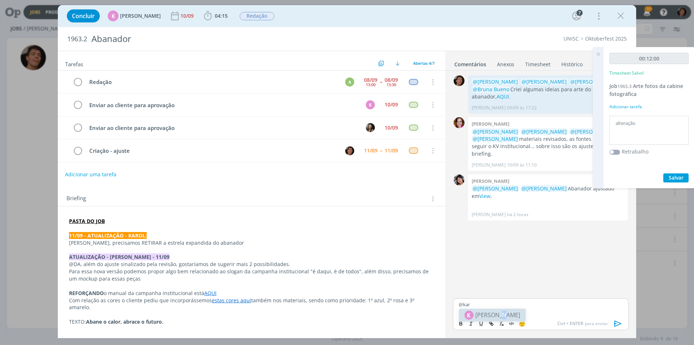
click at [499, 316] on span "[PERSON_NAME]" at bounding box center [497, 314] width 45 height 9
click at [538, 316] on span "[PERSON_NAME]" at bounding box center [538, 315] width 45 height 8
click at [564, 316] on span "[PERSON_NAME]" at bounding box center [576, 315] width 45 height 8
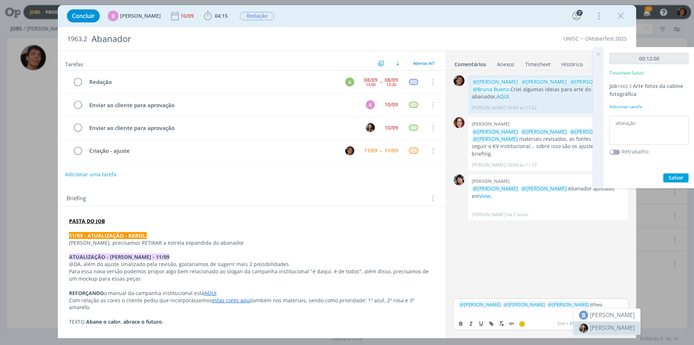
click at [599, 329] on body "Jobs Produção [GEOGRAPHIC_DATA] 10 Notificações Central de Ajuda Área de Membro…" at bounding box center [347, 172] width 694 height 345
click at [591, 302] on p "﻿ @ [PERSON_NAME] ﻿ ﻿ @ [PERSON_NAME] ﻿ ﻿ @ Bruna Bueno ﻿ @bea" at bounding box center [541, 304] width 164 height 7
click at [601, 326] on span "[PERSON_NAME]" at bounding box center [612, 327] width 45 height 8
drag, startPoint x: 479, startPoint y: 312, endPoint x: 507, endPoint y: 307, distance: 28.5
click at [507, 307] on p "﻿ @ [PERSON_NAME] ﻿ ﻿ @ [PERSON_NAME] ﻿ ﻿ @ [PERSON_NAME] ﻿ ﻿ @ [PERSON_NAME] ﻿…" at bounding box center [541, 306] width 164 height 13
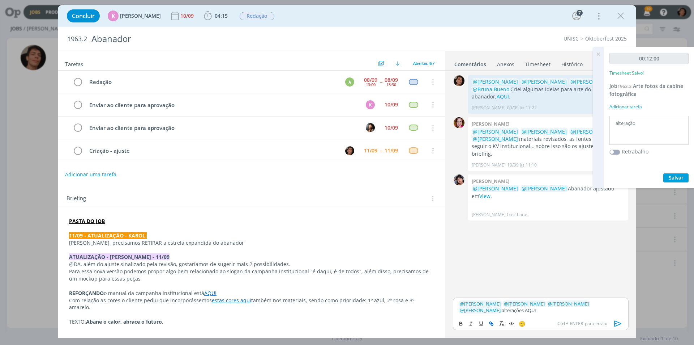
click at [494, 322] on icon "dialog" at bounding box center [491, 323] width 6 height 6
paste input "[URL][DOMAIN_NAME]"
type input "[URL][DOMAIN_NAME]"
click at [547, 294] on link "dialog" at bounding box center [541, 296] width 19 height 7
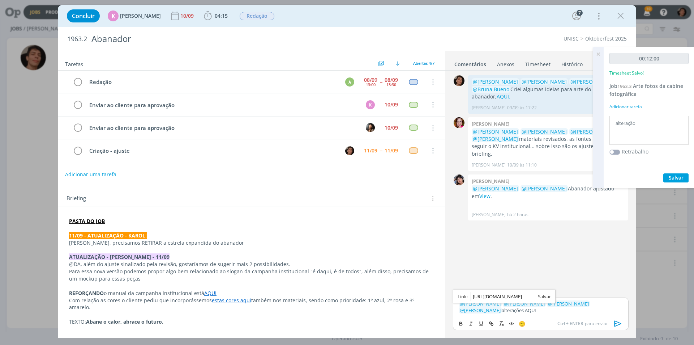
scroll to position [0, 0]
click at [649, 128] on textarea "alteração" at bounding box center [649, 131] width 76 height 26
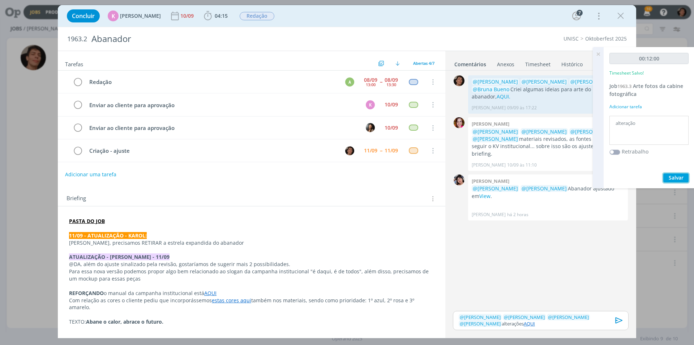
click at [674, 178] on span "Salvar" at bounding box center [676, 177] width 15 height 7
click at [519, 256] on div "0 @[PERSON_NAME] @[PERSON_NAME] @[PERSON_NAME] @Bruna Bueno Criei algumas ideia…" at bounding box center [541, 191] width 182 height 236
click at [506, 61] on div "Anexos 0" at bounding box center [505, 64] width 17 height 7
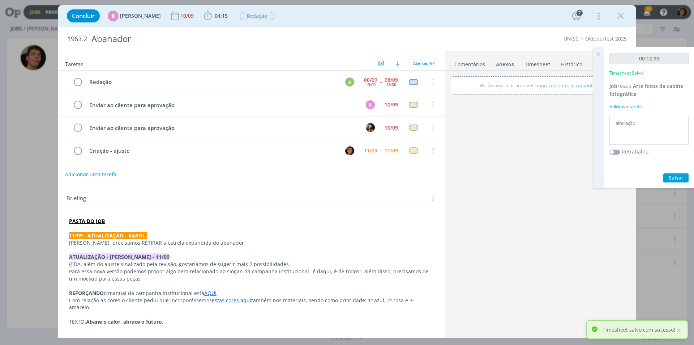
click at [528, 68] on link "Timesheet" at bounding box center [538, 62] width 26 height 10
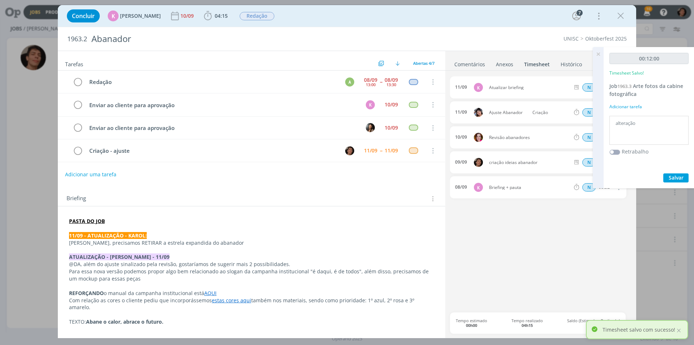
click at [534, 236] on div "11/09 K Atualizar briefing N 00:05 Excluir 11/09 [PERSON_NAME] Criação N 00:55 …" at bounding box center [541, 194] width 182 height 236
click at [206, 19] on icon "dialog" at bounding box center [208, 15] width 8 height 9
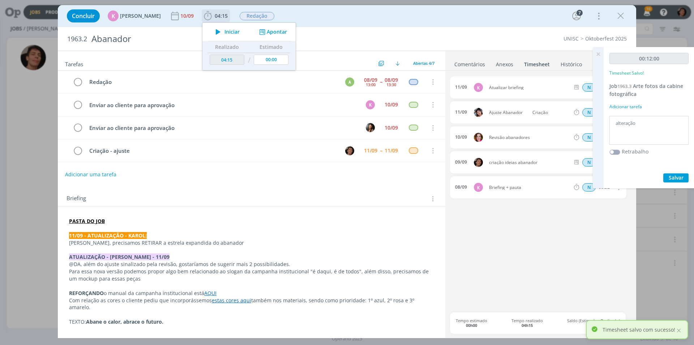
click at [269, 32] on button "Apontar" at bounding box center [272, 32] width 30 height 8
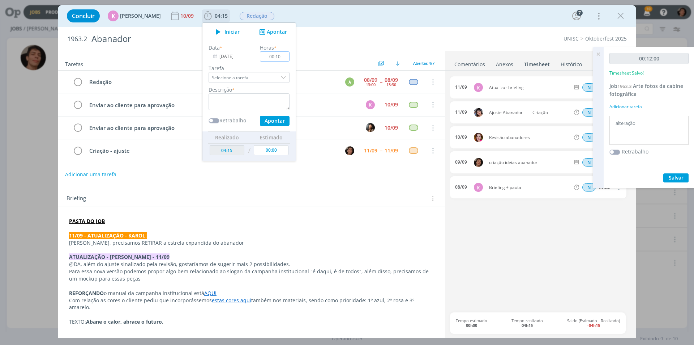
type input "00:10"
click at [251, 101] on textarea "dialog" at bounding box center [249, 101] width 81 height 17
type textarea "Alterações"
click at [276, 123] on button "Apontar" at bounding box center [275, 121] width 30 height 10
type input "04:25"
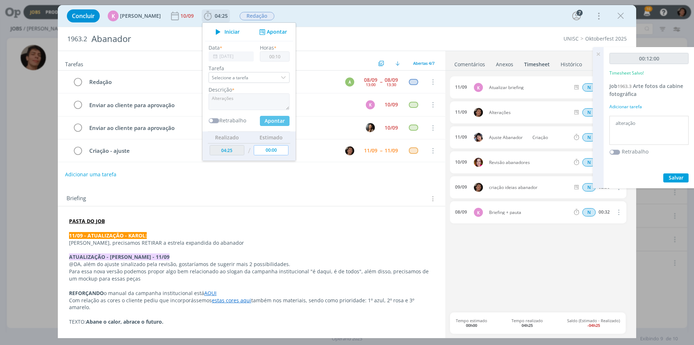
type input "00:00"
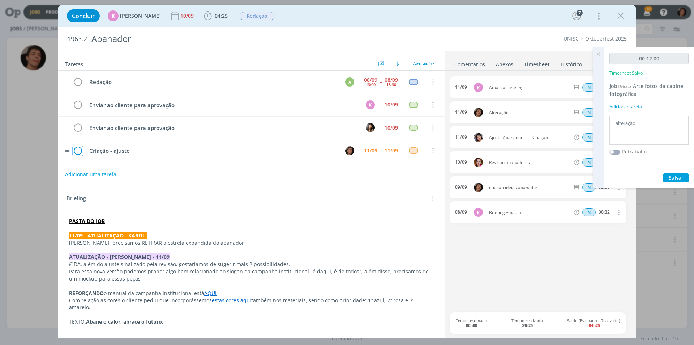
click at [79, 152] on icon "dialog" at bounding box center [78, 150] width 10 height 11
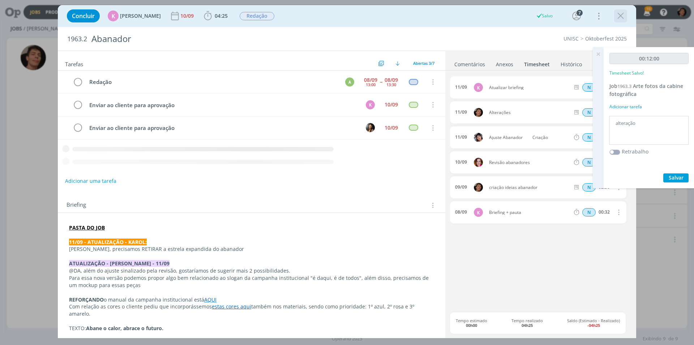
drag, startPoint x: 626, startPoint y: 15, endPoint x: 618, endPoint y: 15, distance: 8.0
click at [626, 15] on div "dialog" at bounding box center [620, 15] width 13 height 13
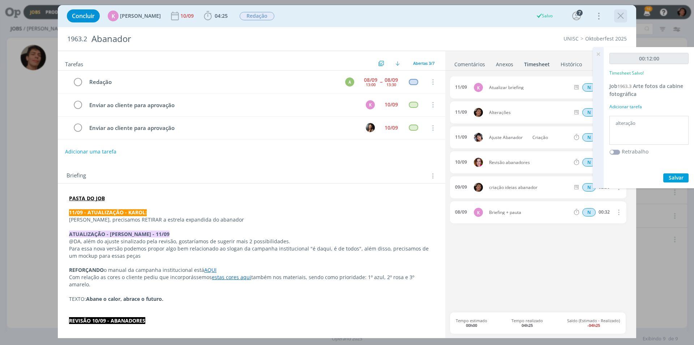
click at [616, 15] on icon "dialog" at bounding box center [620, 15] width 11 height 11
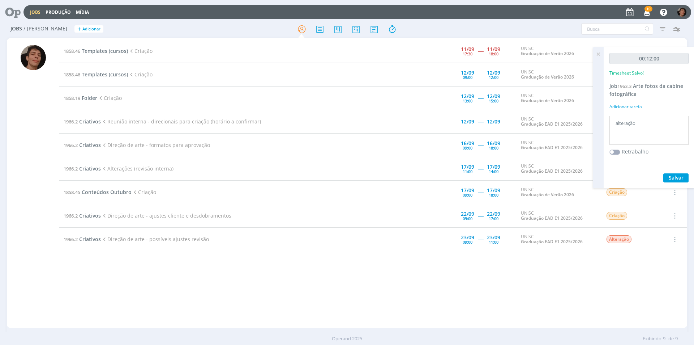
drag, startPoint x: 152, startPoint y: 51, endPoint x: 146, endPoint y: 54, distance: 6.9
click at [152, 51] on span "Criação" at bounding box center [140, 50] width 25 height 7
click at [127, 51] on span "Templates (cursos)" at bounding box center [105, 50] width 46 height 7
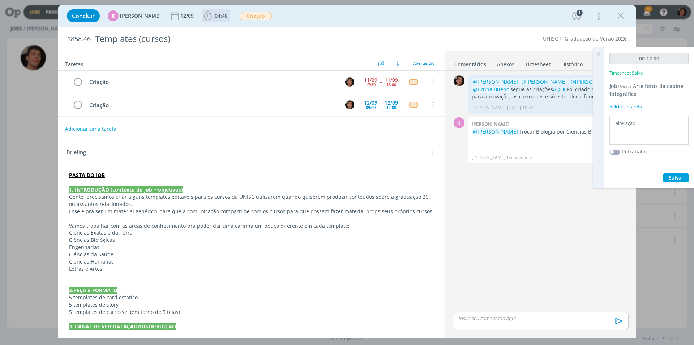
click at [203, 18] on icon "dialog" at bounding box center [207, 15] width 11 height 11
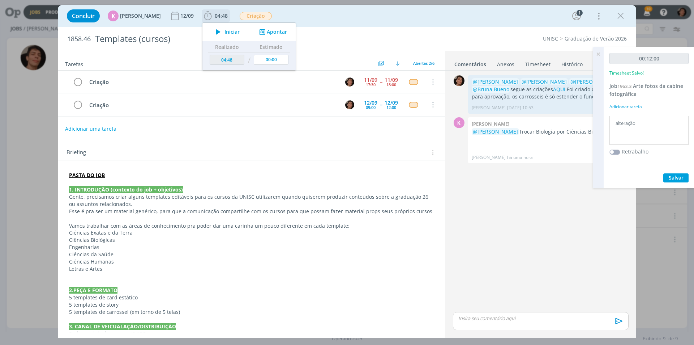
click at [270, 29] on button "Apontar" at bounding box center [272, 32] width 30 height 8
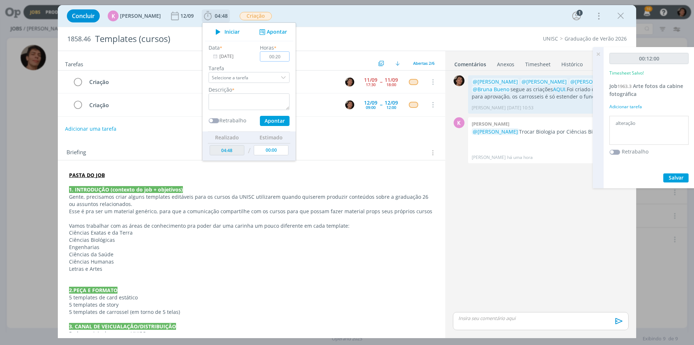
type input "00:20"
click at [238, 103] on textarea "dialog" at bounding box center [249, 101] width 81 height 17
type textarea "alterações"
click at [273, 119] on button "Apontar" at bounding box center [275, 121] width 30 height 10
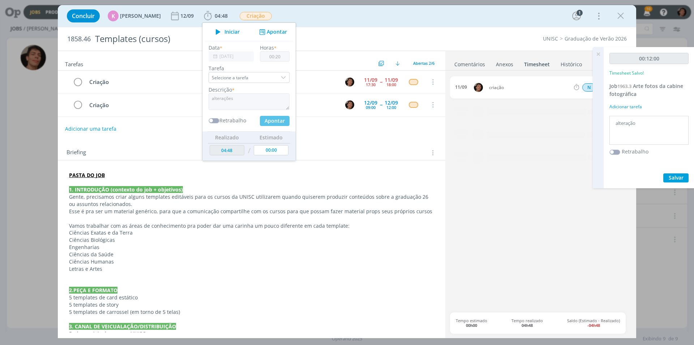
type input "05:08"
